Goal: Task Accomplishment & Management: Complete application form

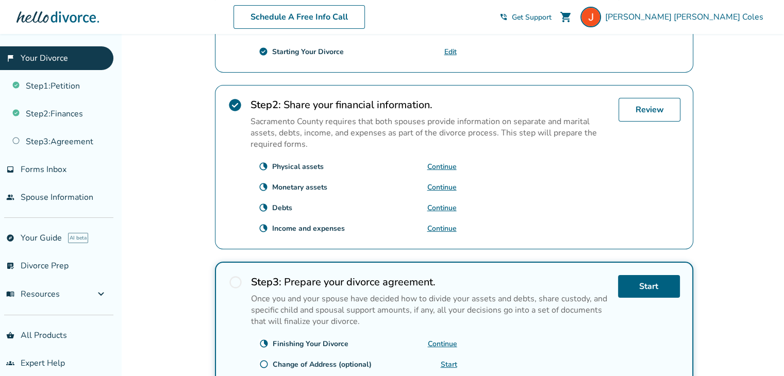
scroll to position [299, 0]
click at [446, 224] on link "Continue" at bounding box center [441, 229] width 29 height 10
click at [441, 183] on link "Continue" at bounding box center [441, 188] width 29 height 10
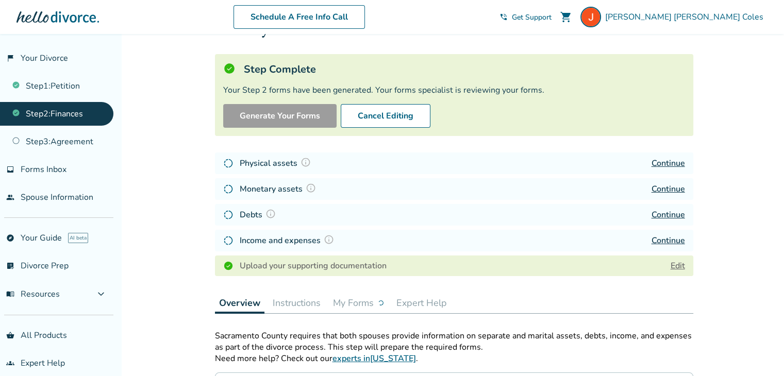
scroll to position [45, 0]
click at [660, 186] on link "Continue" at bounding box center [669, 188] width 34 height 11
